Goal: Information Seeking & Learning: Learn about a topic

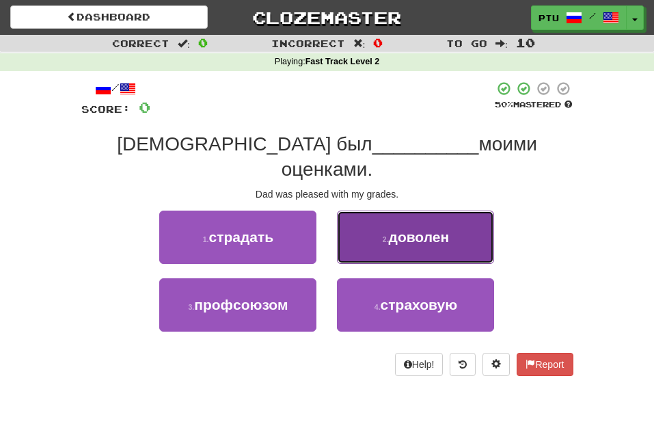
click at [448, 229] on span "доволен" at bounding box center [419, 237] width 61 height 16
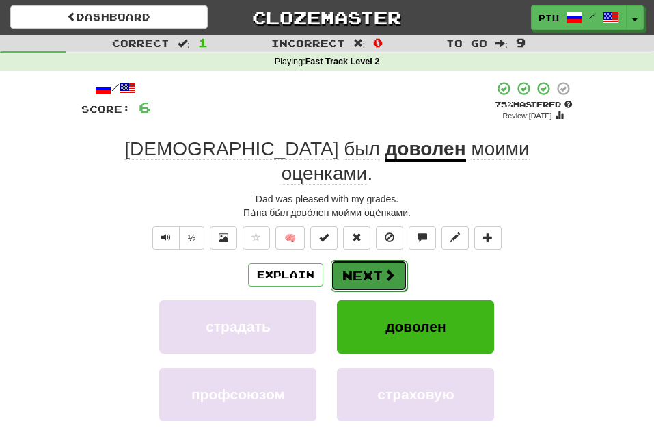
click at [374, 260] on button "Next" at bounding box center [369, 275] width 77 height 31
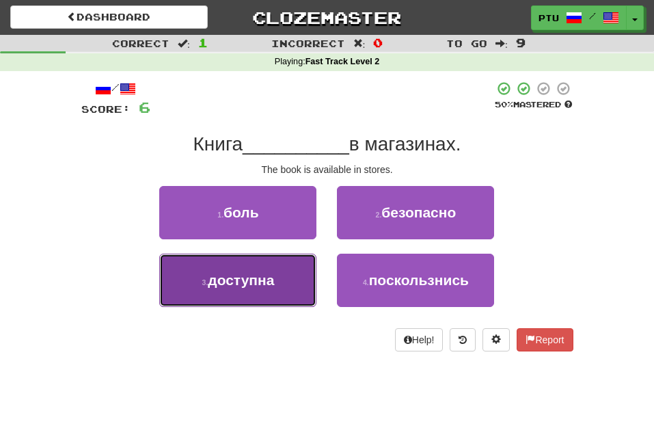
click at [258, 279] on span "доступна" at bounding box center [241, 280] width 66 height 16
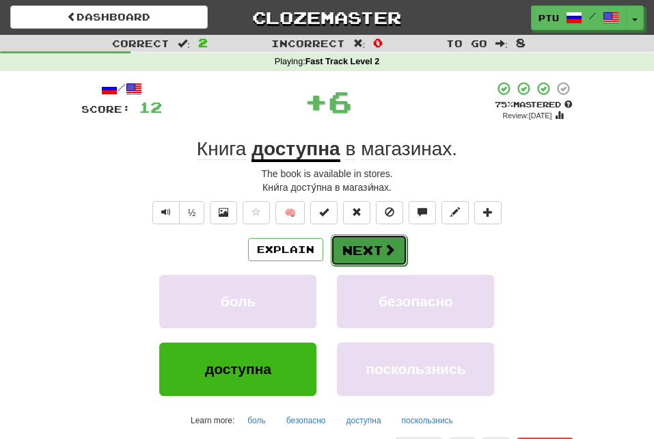
click at [351, 244] on button "Next" at bounding box center [369, 249] width 77 height 31
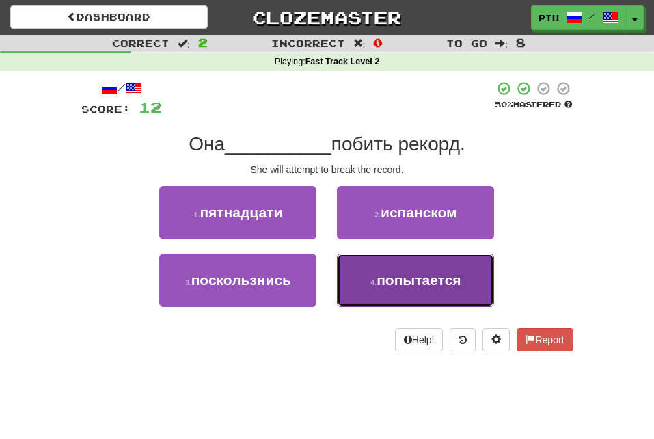
click at [402, 277] on span "попытается" at bounding box center [419, 280] width 84 height 16
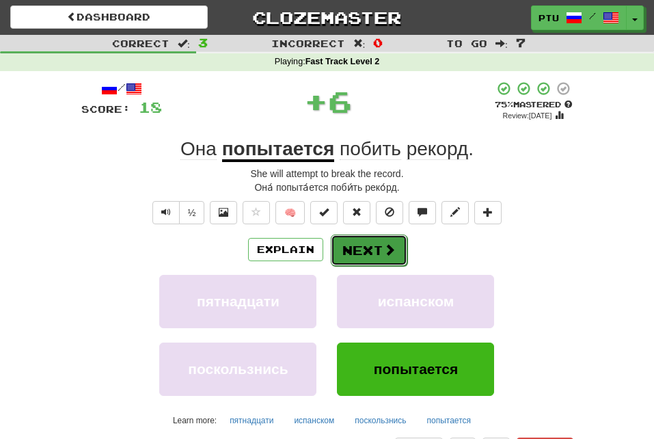
click at [349, 250] on button "Next" at bounding box center [369, 249] width 77 height 31
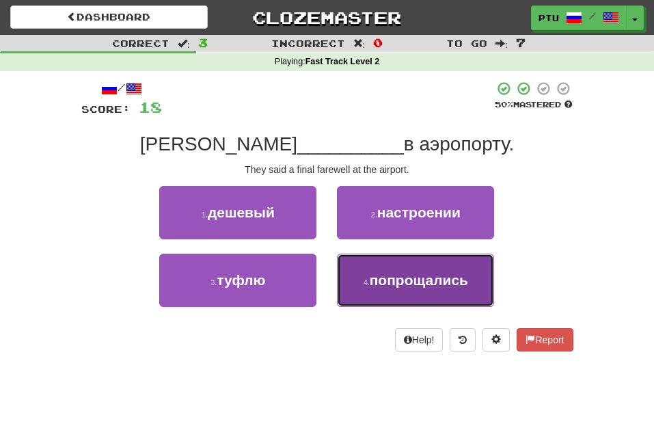
click at [379, 285] on span "попрощались" at bounding box center [419, 280] width 98 height 16
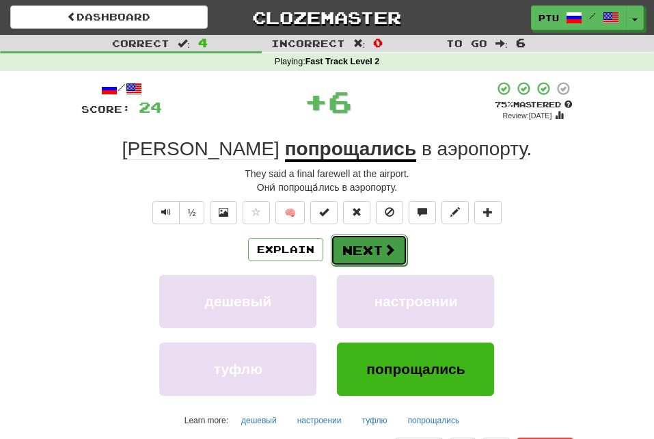
click at [366, 255] on button "Next" at bounding box center [369, 249] width 77 height 31
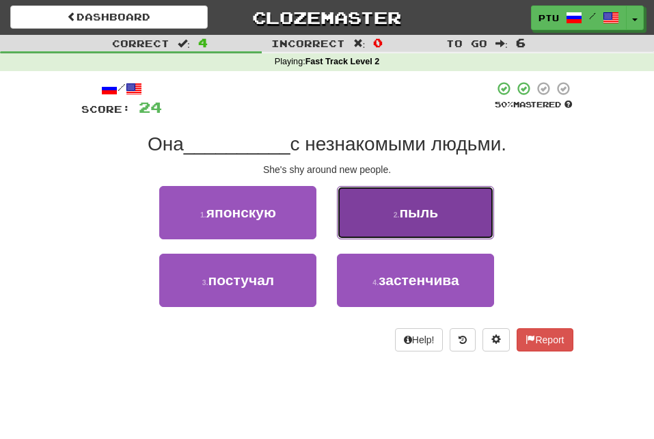
click at [402, 221] on button "2 . пыль" at bounding box center [415, 212] width 157 height 53
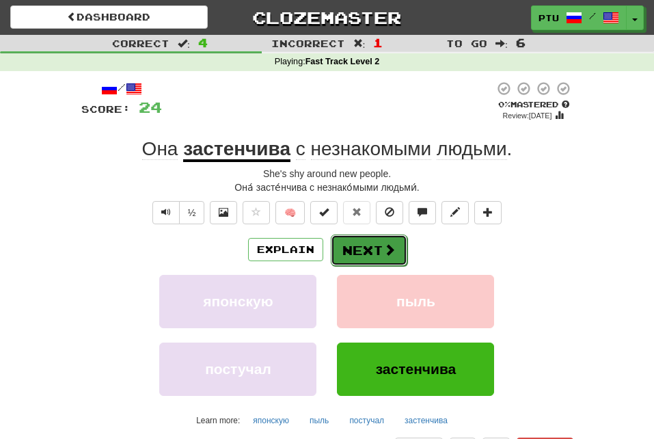
click at [378, 248] on button "Next" at bounding box center [369, 249] width 77 height 31
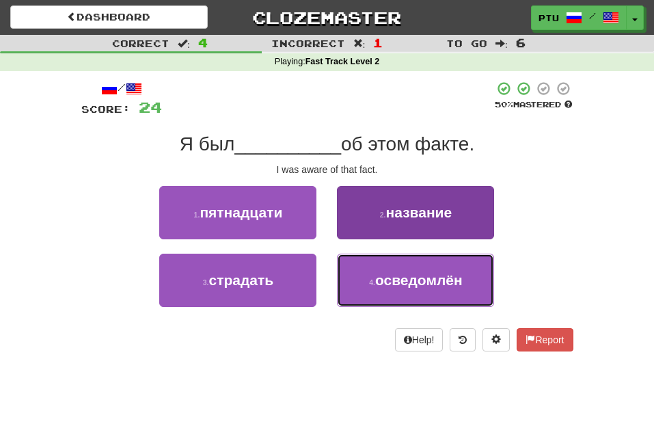
click at [390, 284] on span "осведомлён" at bounding box center [418, 280] width 87 height 16
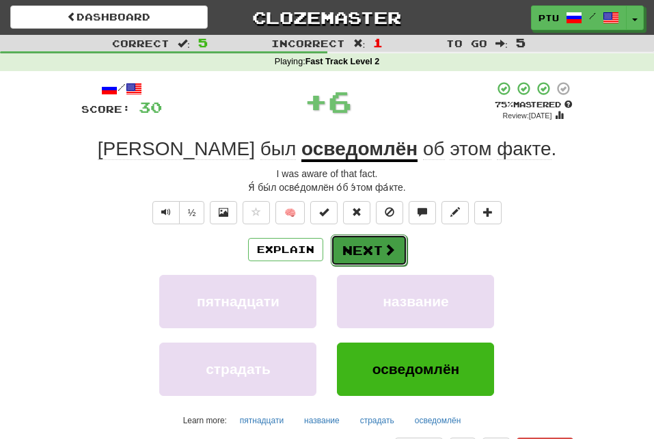
click at [375, 254] on button "Next" at bounding box center [369, 249] width 77 height 31
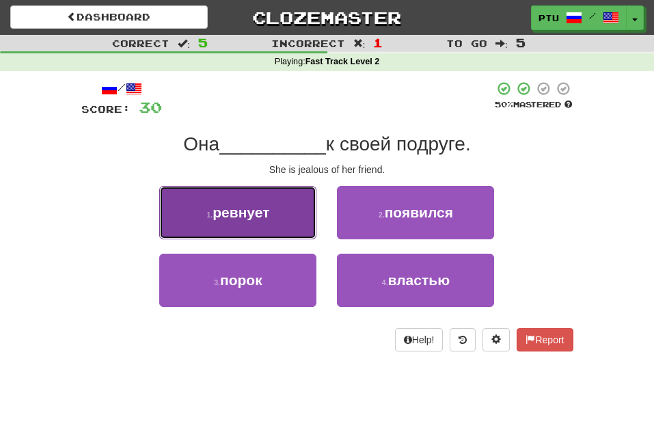
click at [289, 222] on button "1 . ревнует" at bounding box center [237, 212] width 157 height 53
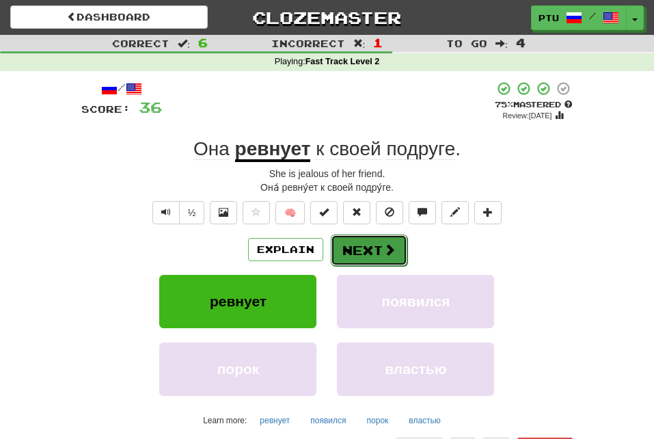
click at [359, 245] on button "Next" at bounding box center [369, 249] width 77 height 31
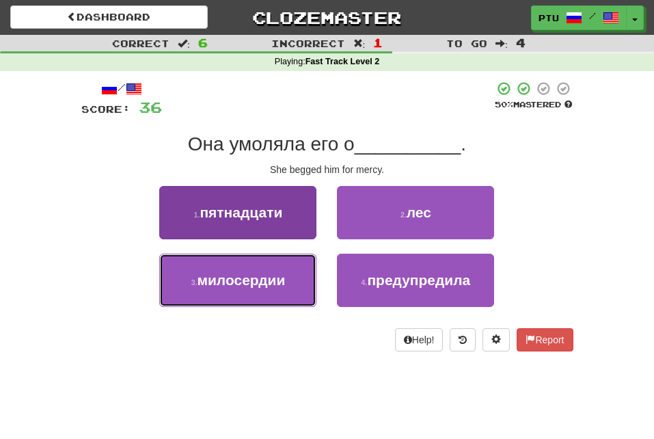
click at [242, 282] on span "милосердии" at bounding box center [241, 280] width 88 height 16
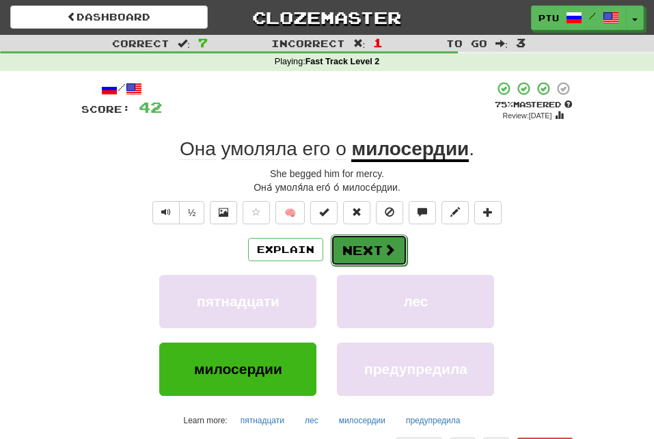
click at [342, 242] on button "Next" at bounding box center [369, 249] width 77 height 31
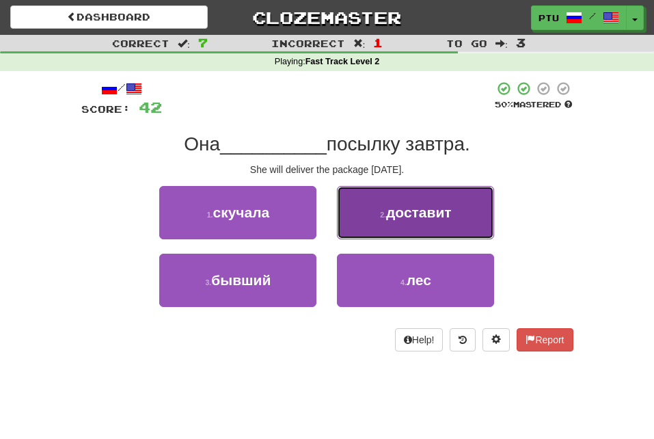
click at [392, 217] on span "доставит" at bounding box center [419, 212] width 66 height 16
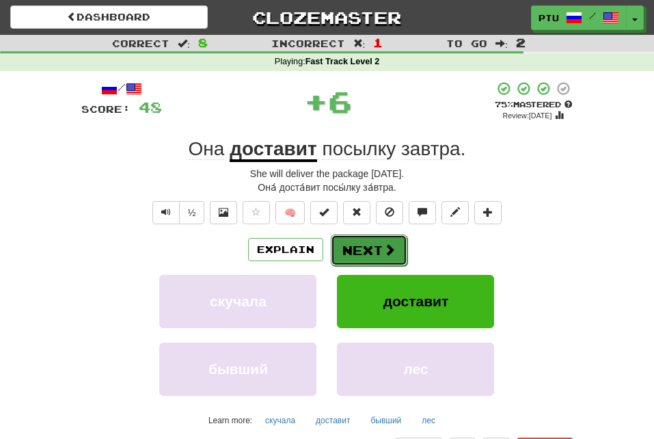
click at [380, 247] on button "Next" at bounding box center [369, 249] width 77 height 31
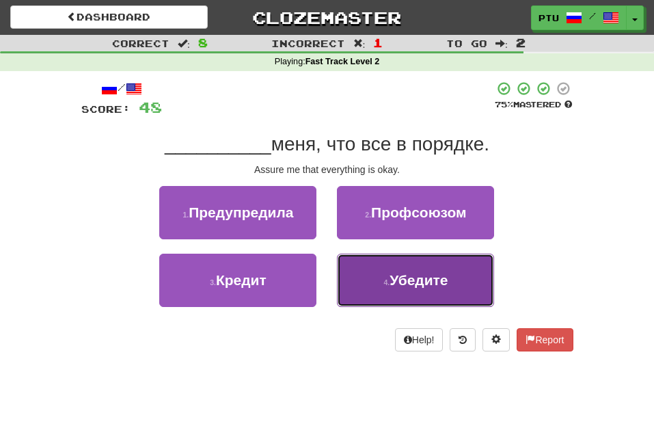
click at [403, 274] on span "Убедите" at bounding box center [418, 280] width 58 height 16
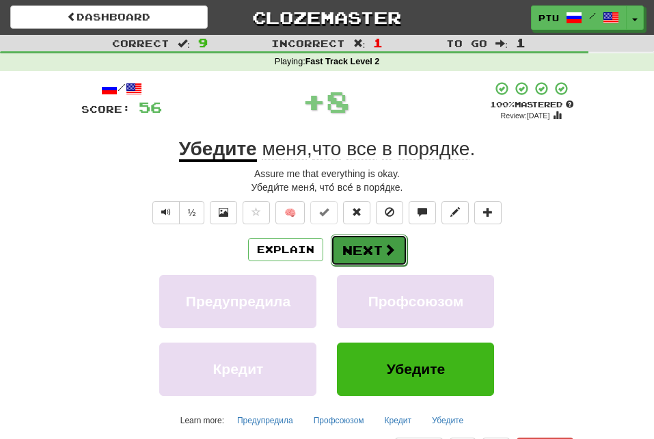
click at [383, 250] on span at bounding box center [389, 249] width 12 height 12
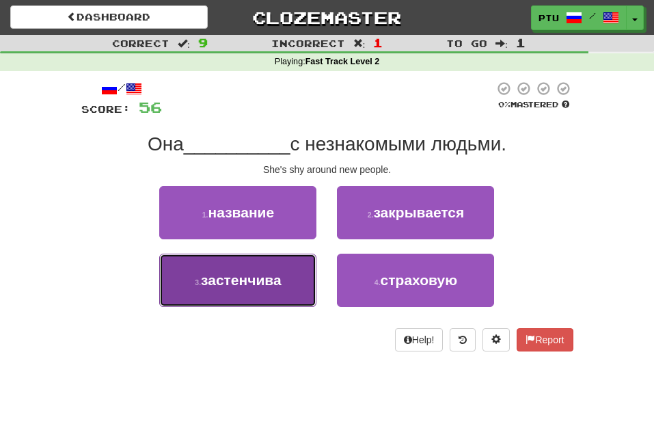
click at [264, 280] on span "застенчива" at bounding box center [241, 280] width 81 height 16
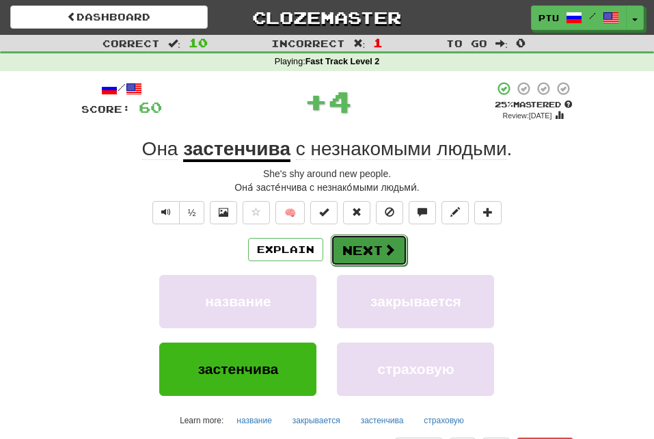
click at [345, 244] on button "Next" at bounding box center [369, 249] width 77 height 31
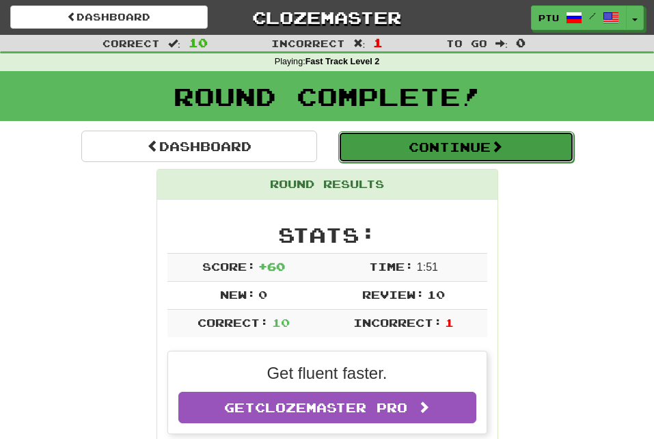
click at [491, 150] on button "Continue" at bounding box center [456, 146] width 236 height 31
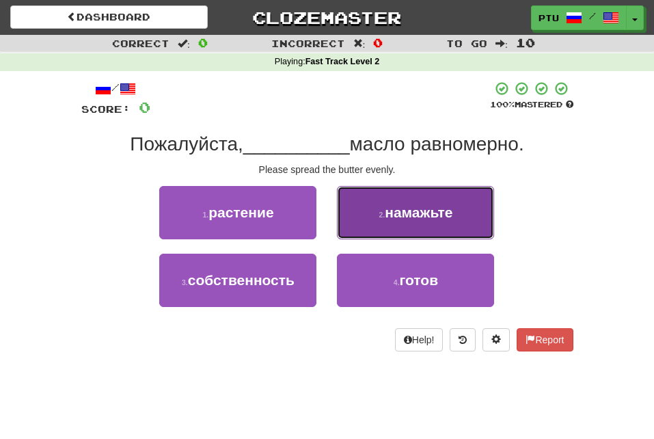
click at [438, 213] on span "намажьте" at bounding box center [419, 212] width 68 height 16
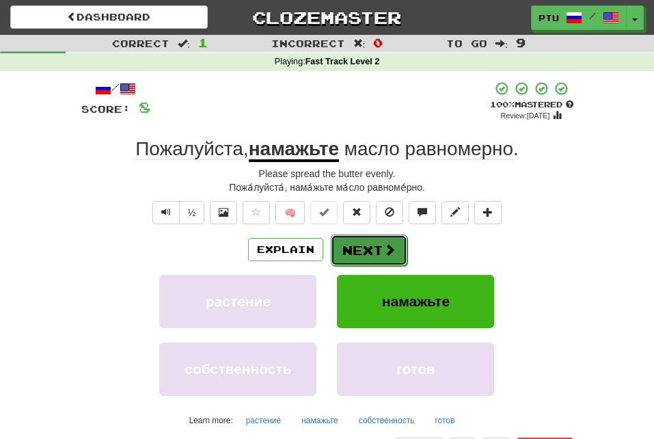
click at [383, 253] on span at bounding box center [389, 249] width 12 height 12
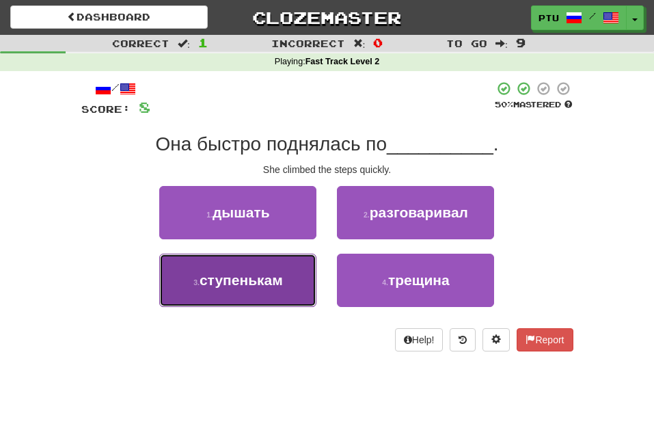
click at [279, 279] on span "ступенькам" at bounding box center [241, 280] width 83 height 16
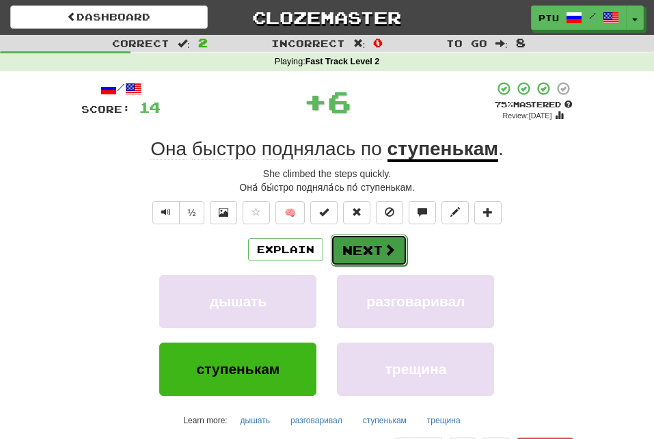
click at [398, 252] on button "Next" at bounding box center [369, 249] width 77 height 31
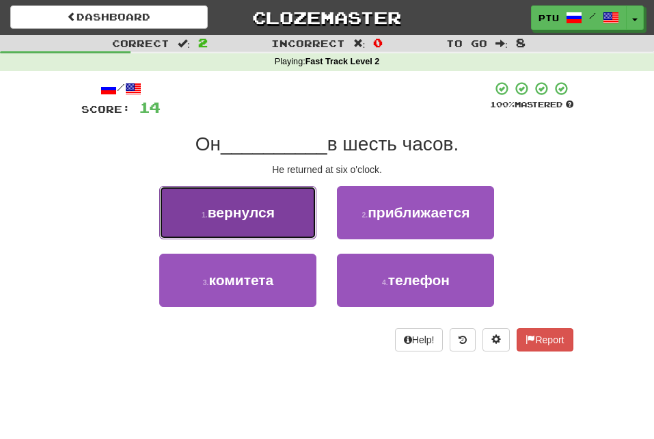
click at [281, 223] on button "1 . вернулся" at bounding box center [237, 212] width 157 height 53
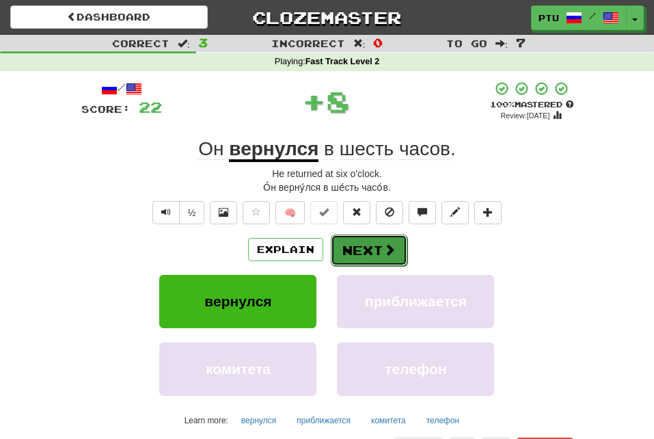
click at [353, 245] on button "Next" at bounding box center [369, 249] width 77 height 31
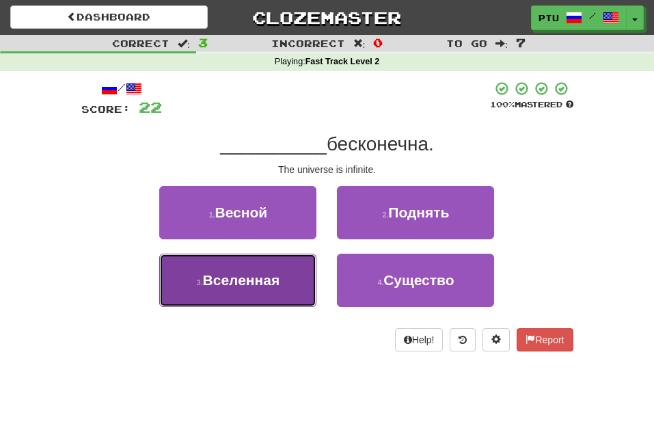
click at [236, 279] on span "Вселенная" at bounding box center [241, 280] width 77 height 16
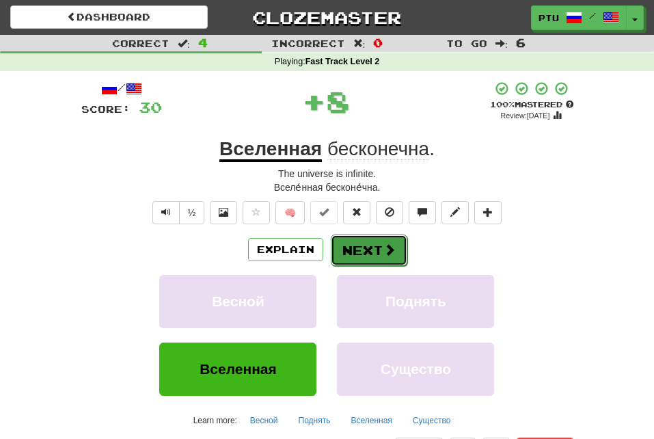
click at [357, 246] on button "Next" at bounding box center [369, 249] width 77 height 31
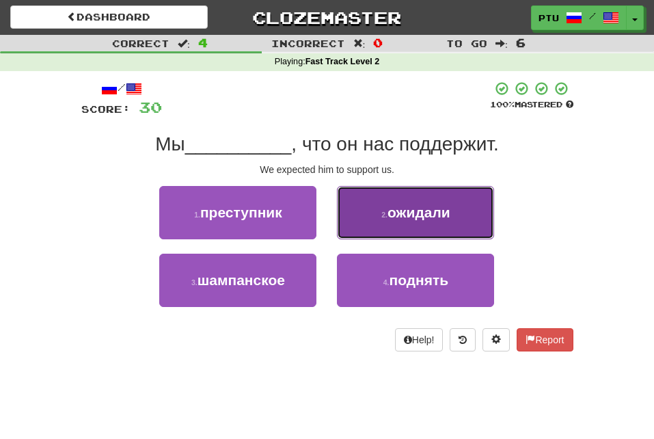
click at [394, 220] on button "2 . ожидали" at bounding box center [415, 212] width 157 height 53
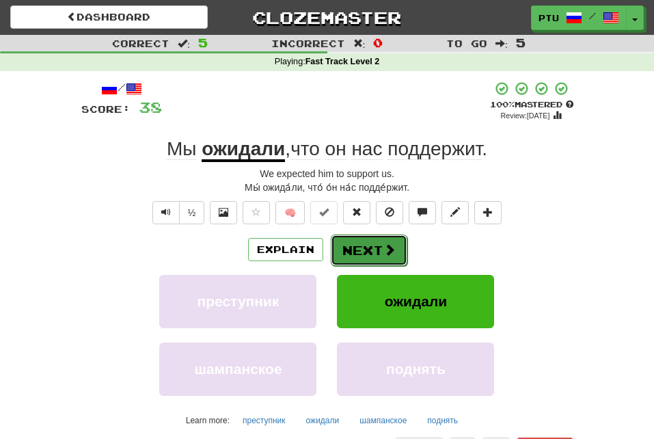
click at [370, 249] on button "Next" at bounding box center [369, 249] width 77 height 31
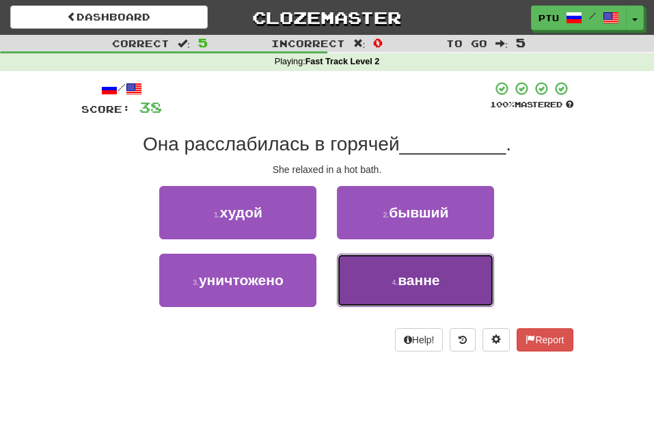
click at [406, 282] on span "ванне" at bounding box center [419, 280] width 42 height 16
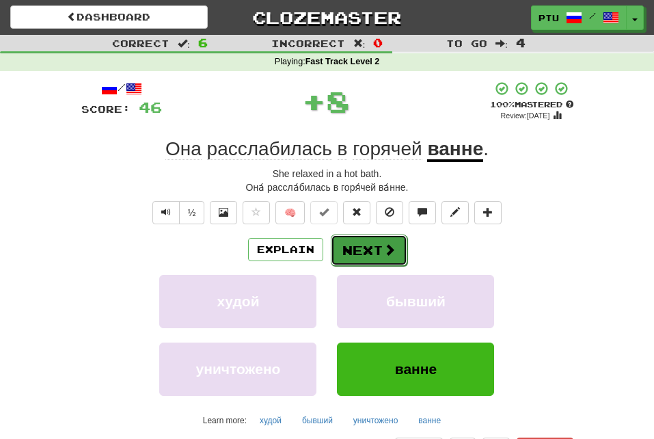
click at [391, 252] on span at bounding box center [389, 249] width 12 height 12
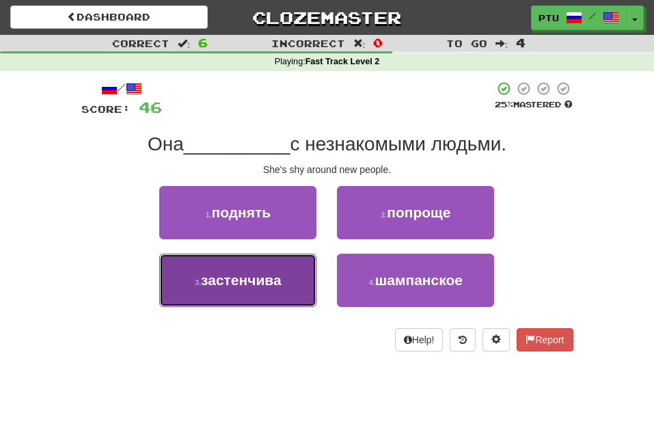
click at [292, 284] on button "3 . застенчива" at bounding box center [237, 280] width 157 height 53
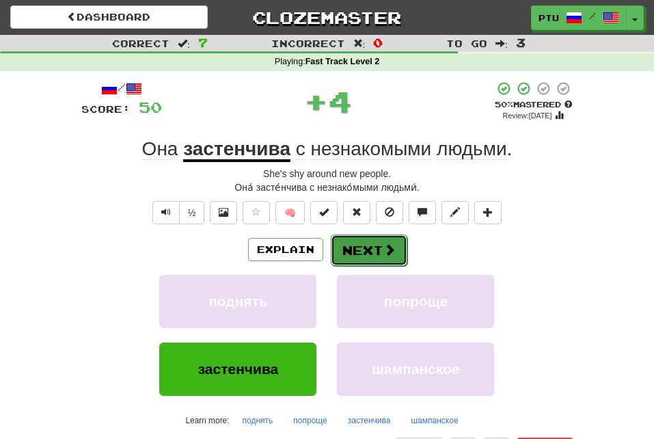
click at [370, 254] on button "Next" at bounding box center [369, 249] width 77 height 31
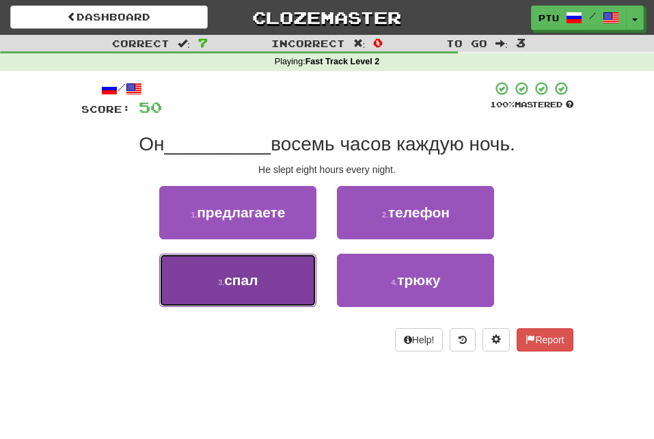
click at [266, 284] on button "3 . спал" at bounding box center [237, 280] width 157 height 53
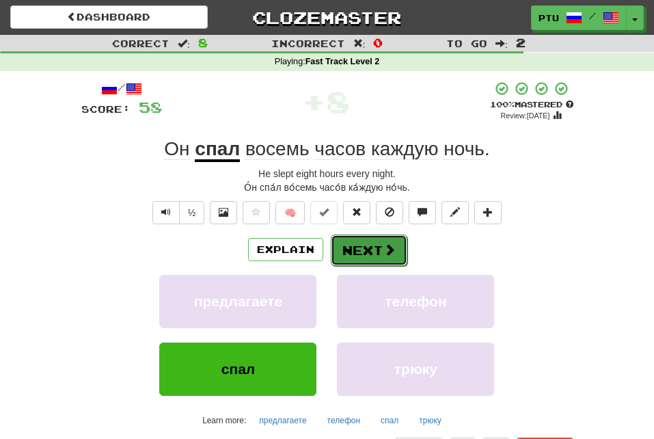
click at [355, 249] on button "Next" at bounding box center [369, 249] width 77 height 31
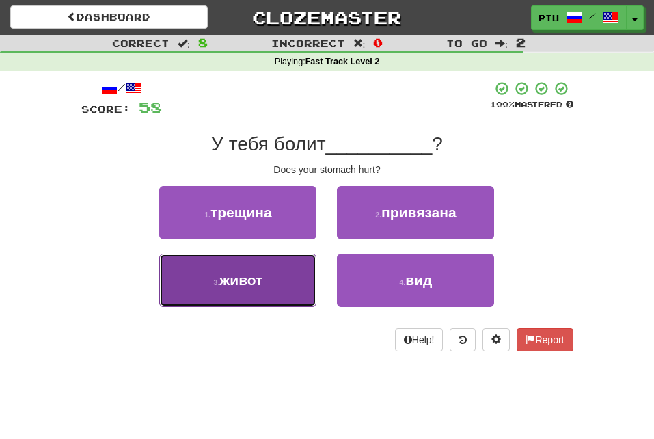
click at [266, 287] on button "3 . живот" at bounding box center [237, 280] width 157 height 53
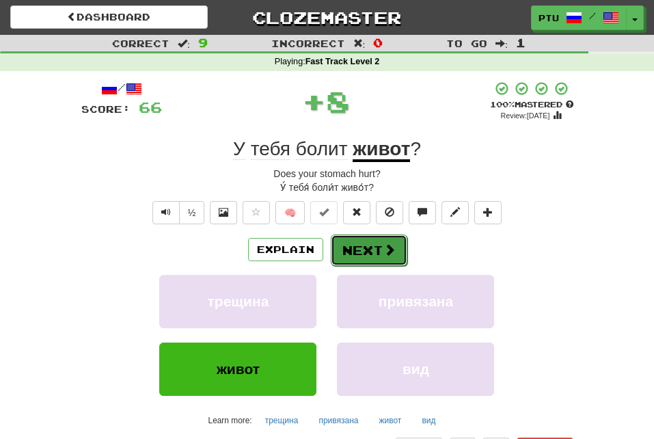
click at [350, 254] on button "Next" at bounding box center [369, 249] width 77 height 31
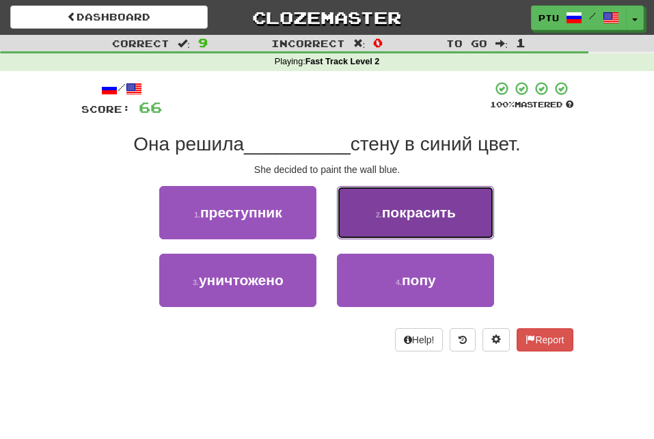
click at [401, 219] on span "покрасить" at bounding box center [419, 212] width 74 height 16
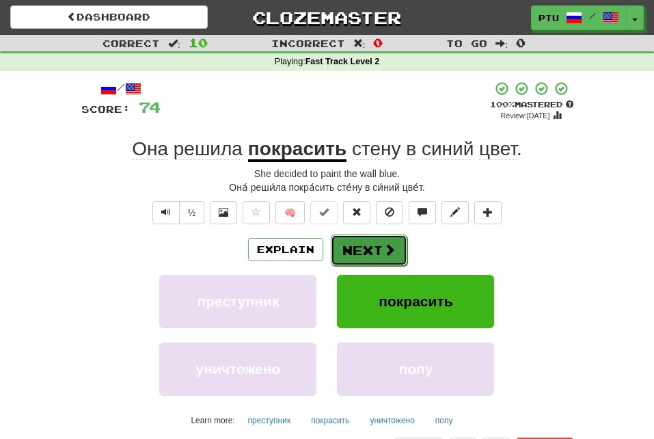
click at [364, 249] on button "Next" at bounding box center [369, 249] width 77 height 31
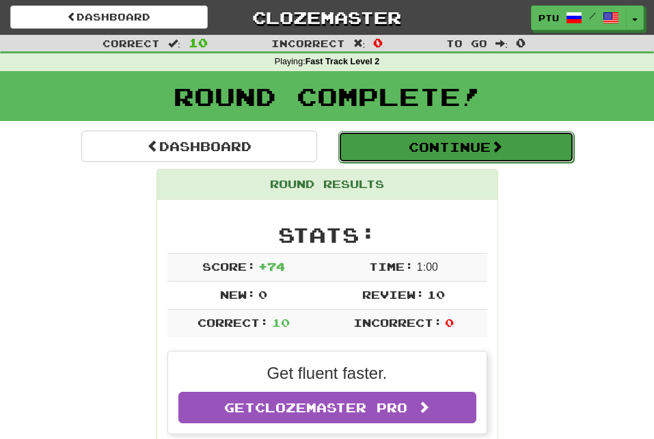
click at [466, 151] on button "Continue" at bounding box center [456, 146] width 236 height 31
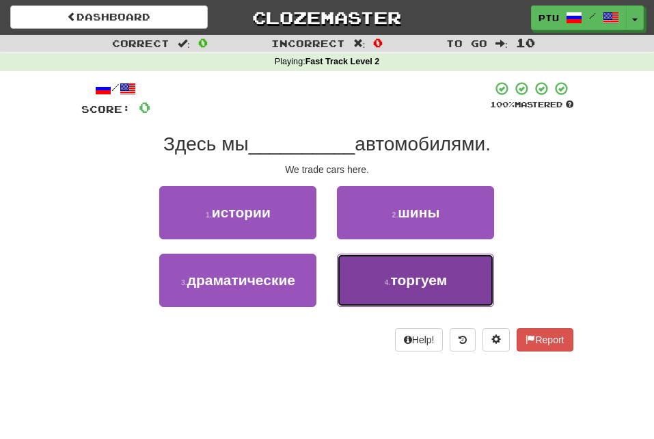
click at [412, 278] on span "торгуем" at bounding box center [418, 280] width 57 height 16
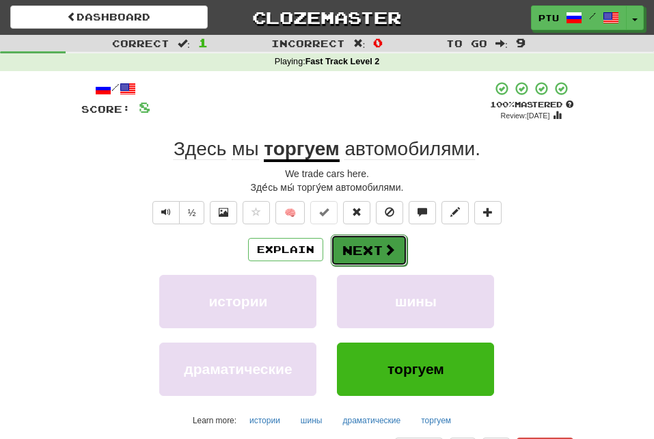
click at [394, 252] on span at bounding box center [389, 249] width 12 height 12
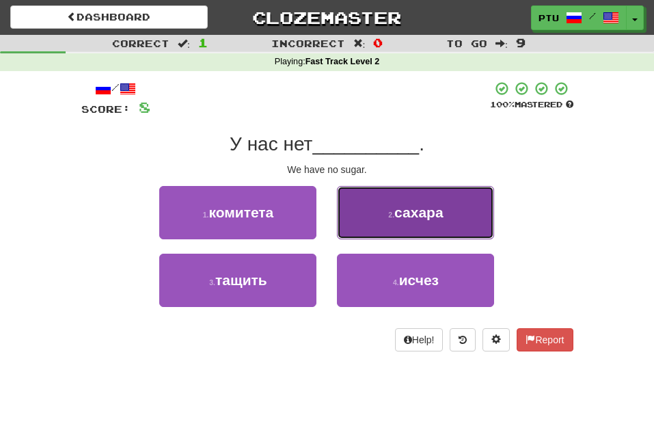
click at [419, 221] on button "2 . сахара" at bounding box center [415, 212] width 157 height 53
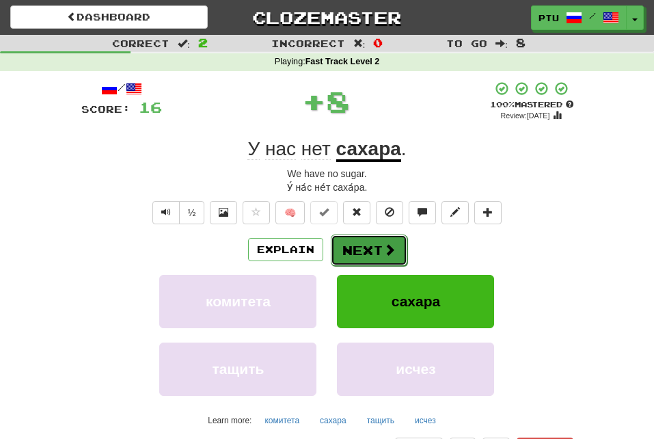
click at [386, 247] on span at bounding box center [389, 249] width 12 height 12
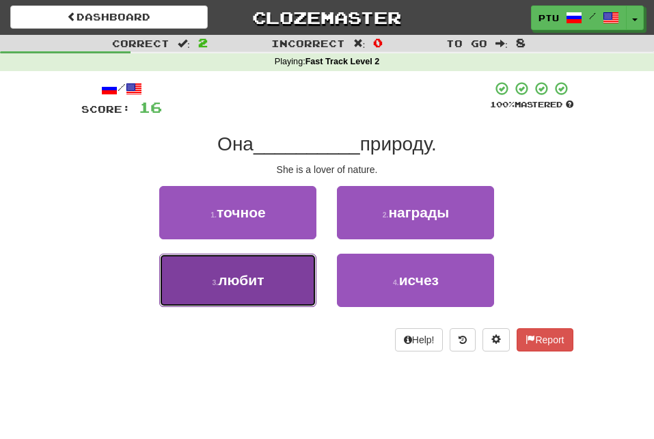
click at [283, 286] on button "3 . любит" at bounding box center [237, 280] width 157 height 53
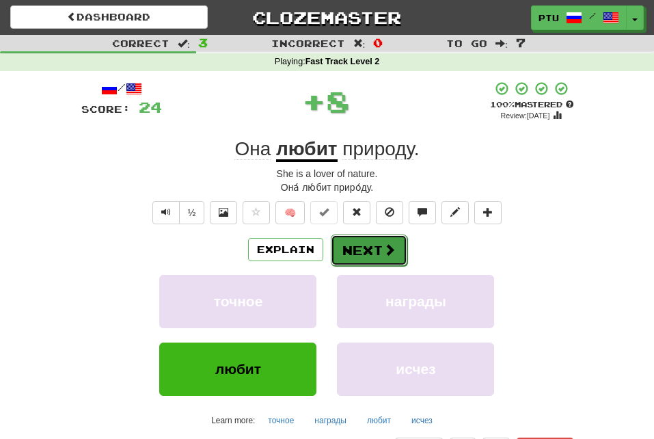
click at [366, 244] on button "Next" at bounding box center [369, 249] width 77 height 31
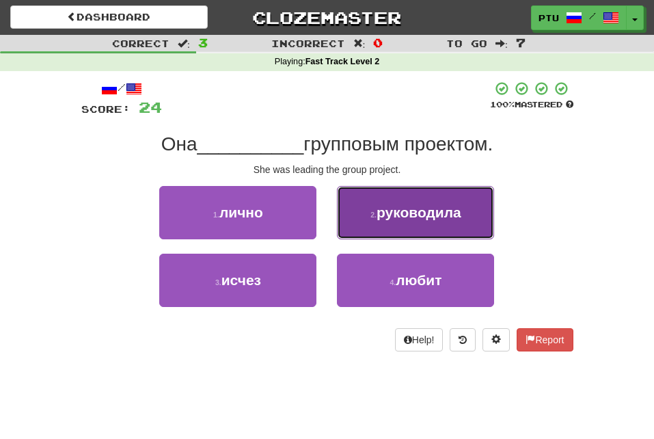
click at [398, 217] on span "руководила" at bounding box center [419, 212] width 85 height 16
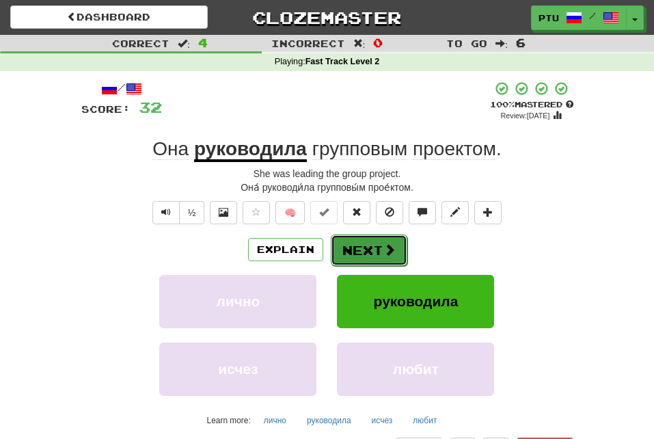
click at [370, 253] on button "Next" at bounding box center [369, 249] width 77 height 31
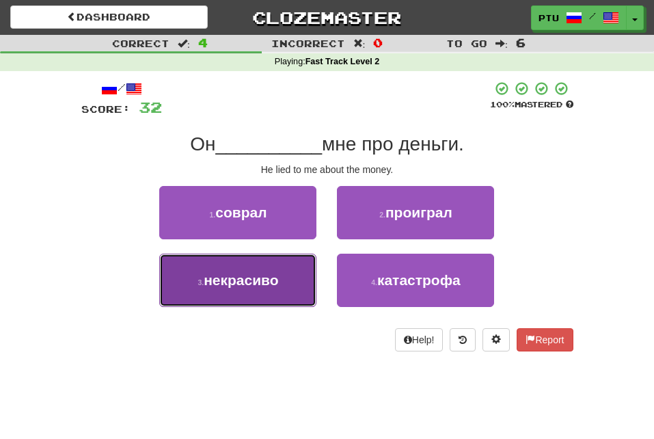
click at [284, 290] on button "3 . некрасиво" at bounding box center [237, 280] width 157 height 53
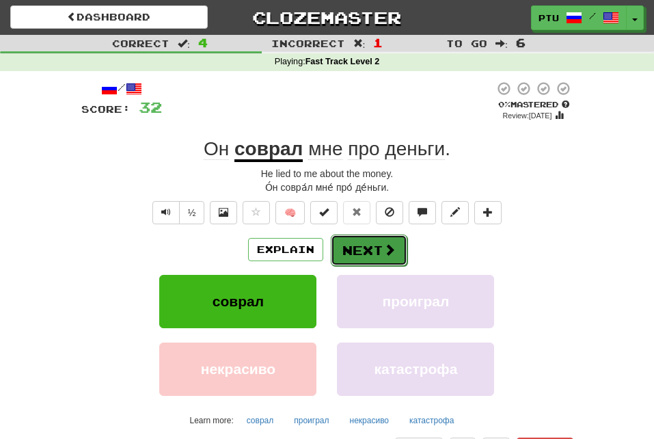
click at [386, 253] on span at bounding box center [389, 249] width 12 height 12
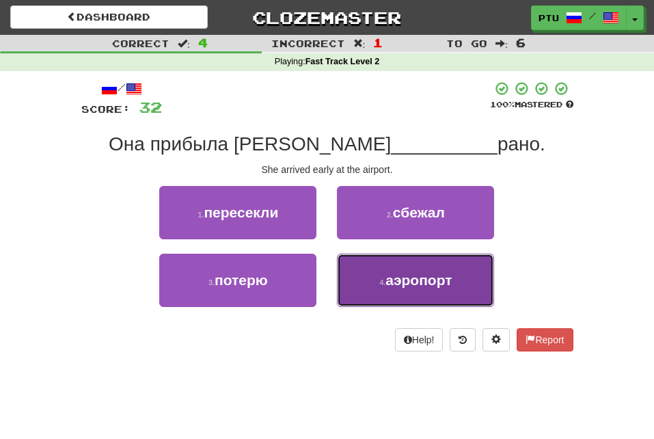
click at [394, 279] on span "аэропорт" at bounding box center [418, 280] width 66 height 16
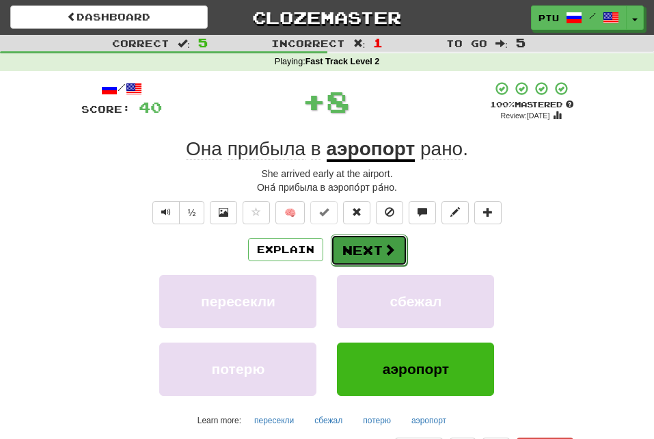
click at [385, 255] on span at bounding box center [389, 249] width 12 height 12
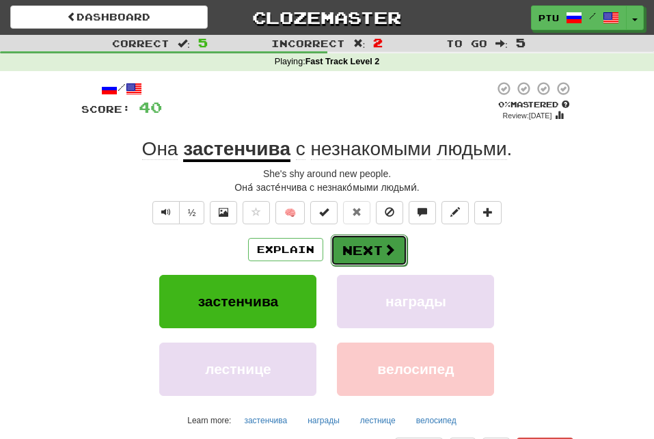
drag, startPoint x: 385, startPoint y: 255, endPoint x: 366, endPoint y: 251, distance: 18.8
click at [366, 251] on button "Next" at bounding box center [369, 249] width 77 height 31
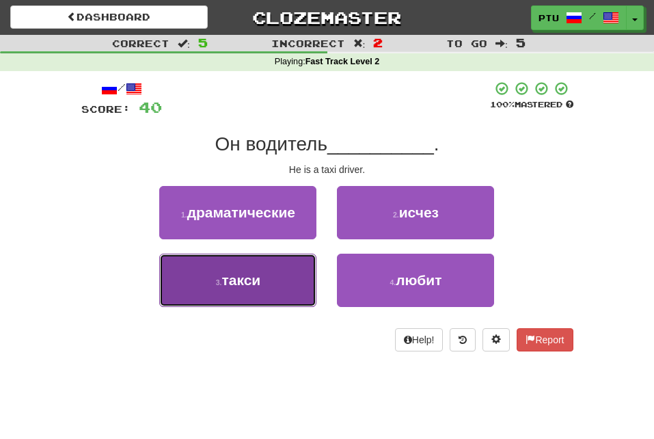
click at [278, 280] on button "3 . такси" at bounding box center [237, 280] width 157 height 53
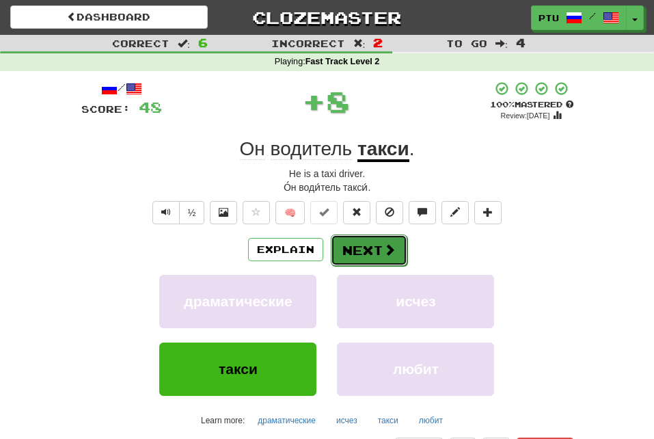
click at [367, 243] on button "Next" at bounding box center [369, 249] width 77 height 31
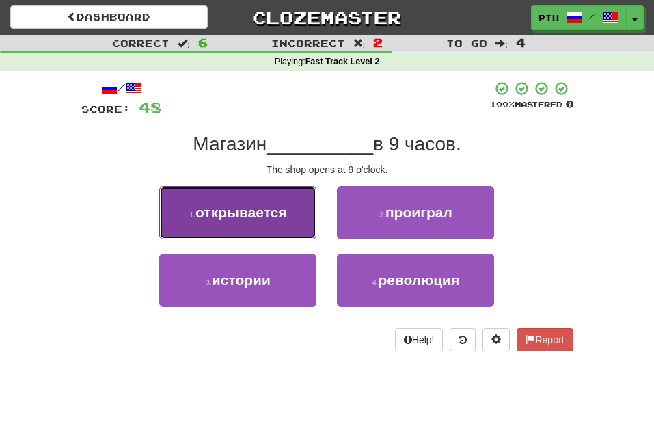
click at [285, 226] on button "1 . открывается" at bounding box center [237, 212] width 157 height 53
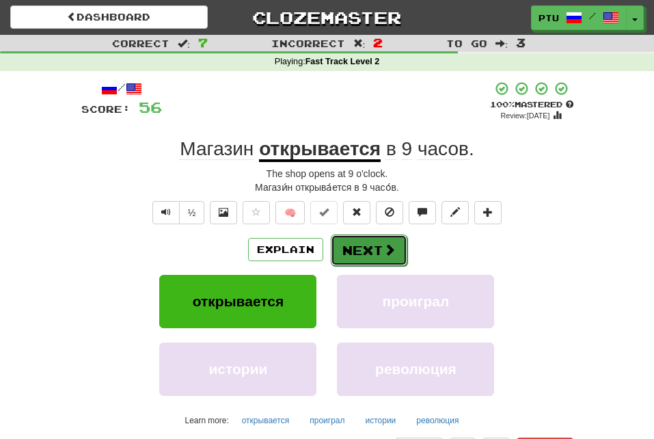
click at [394, 247] on span at bounding box center [389, 249] width 12 height 12
